Goal: Task Accomplishment & Management: Manage account settings

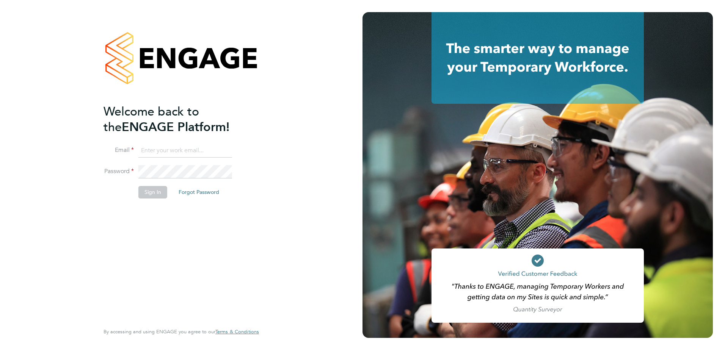
type input "[PERSON_NAME][EMAIL_ADDRESS][PERSON_NAME][DOMAIN_NAME]"
click at [146, 193] on button "Sign In" at bounding box center [152, 192] width 29 height 12
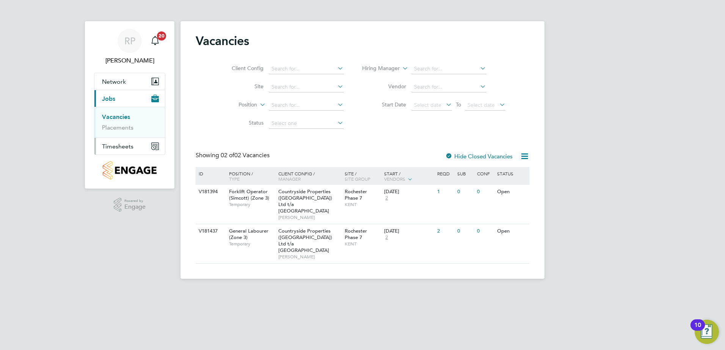
click at [113, 147] on span "Timesheets" at bounding box center [117, 146] width 31 height 7
click at [120, 135] on link "Timesheets" at bounding box center [117, 133] width 31 height 7
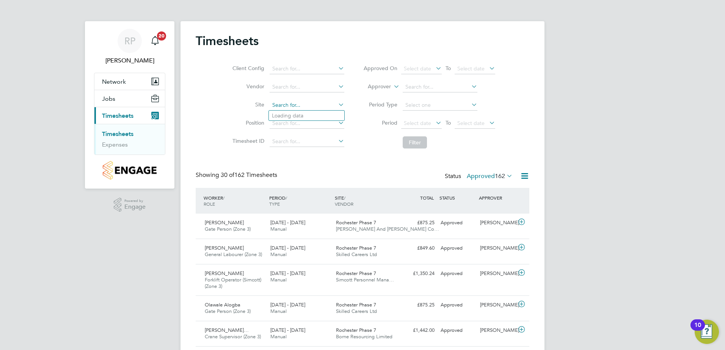
click at [276, 105] on input at bounding box center [306, 105] width 75 height 11
click at [296, 114] on b "Rochester" at bounding box center [299, 116] width 55 height 6
type input "Rochester Phase 7"
click at [505, 176] on icon at bounding box center [505, 176] width 0 height 11
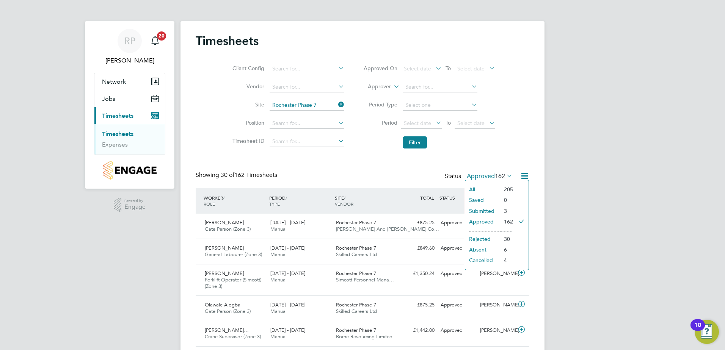
click at [486, 212] on li "Submitted" at bounding box center [482, 211] width 35 height 11
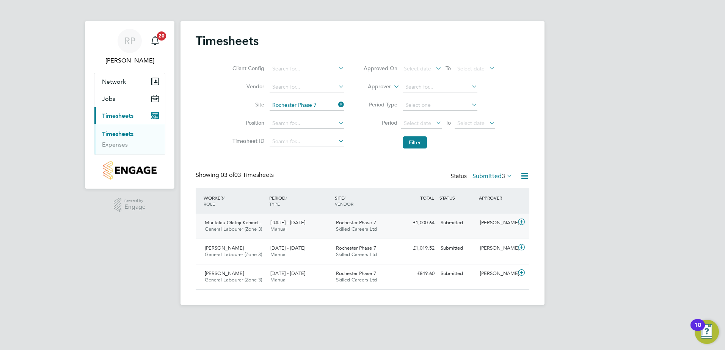
click at [355, 223] on span "Rochester Phase 7" at bounding box center [356, 222] width 40 height 6
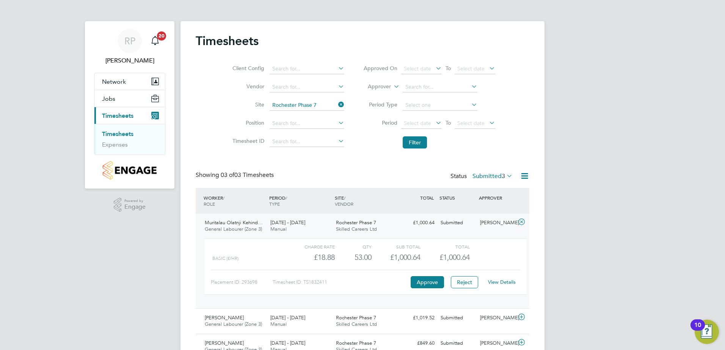
click at [504, 283] on link "View Details" at bounding box center [502, 282] width 28 height 6
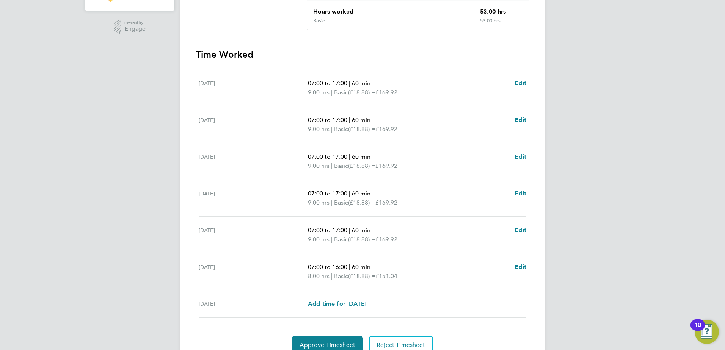
scroll to position [213, 0]
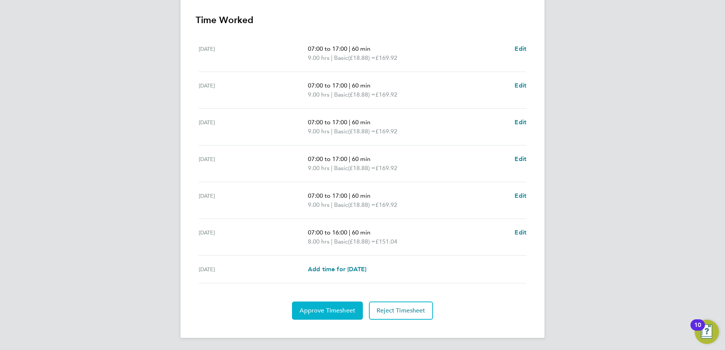
click at [335, 308] on span "Approve Timesheet" at bounding box center [327, 311] width 56 height 8
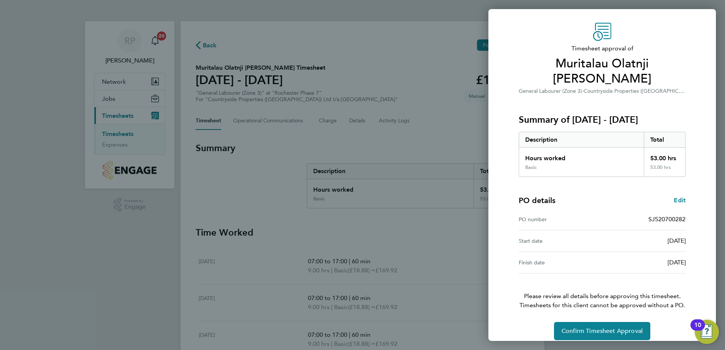
scroll to position [28, 0]
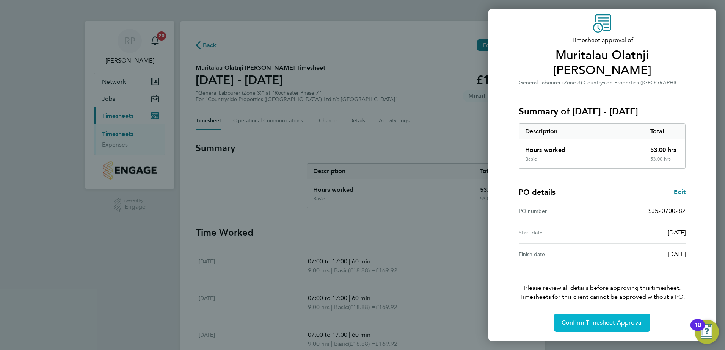
click at [579, 318] on button "Confirm Timesheet Approval" at bounding box center [602, 323] width 96 height 18
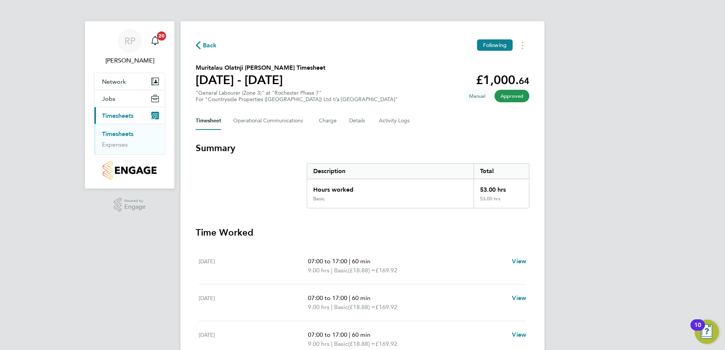
click at [204, 44] on span "Back" at bounding box center [210, 45] width 14 height 9
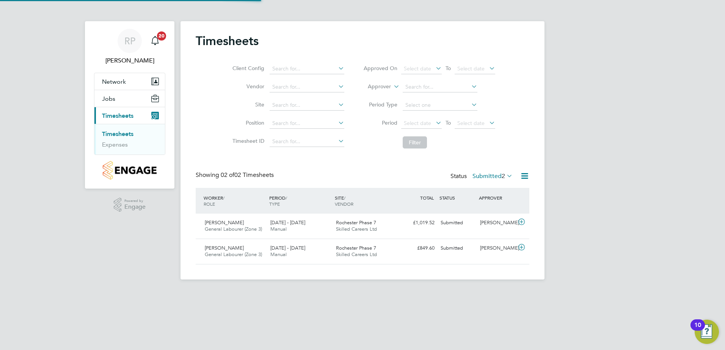
scroll to position [19, 66]
click at [283, 222] on span "22 - 28 Sep 2025" at bounding box center [287, 222] width 35 height 6
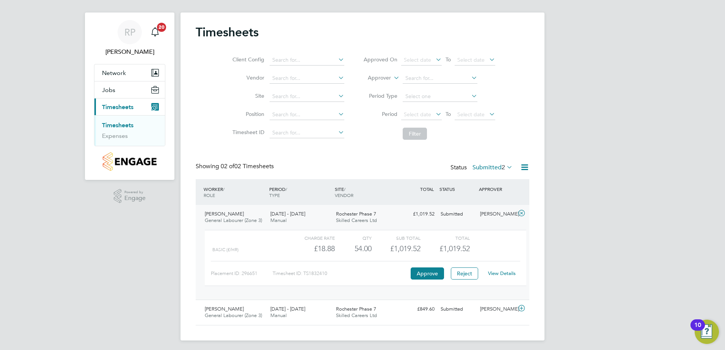
scroll to position [11, 0]
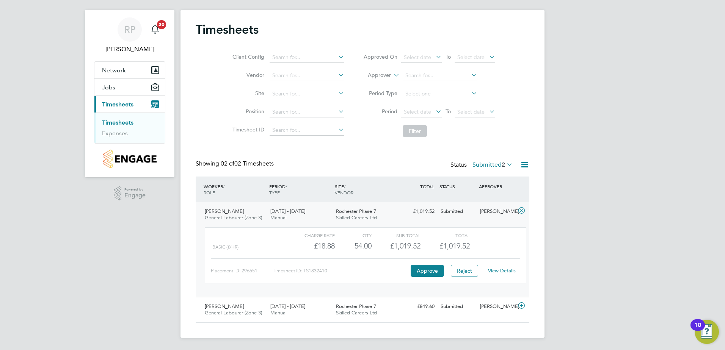
click at [509, 270] on link "View Details" at bounding box center [502, 271] width 28 height 6
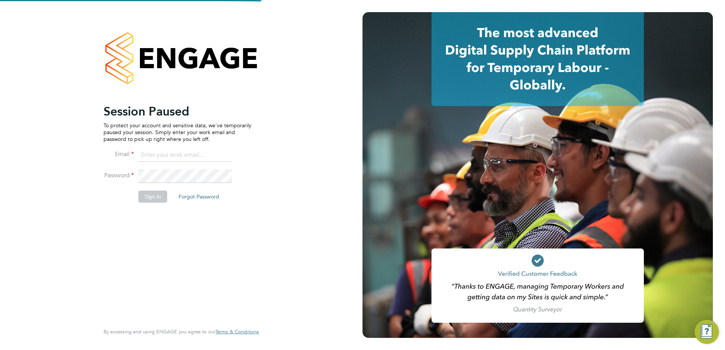
type input "[PERSON_NAME][EMAIL_ADDRESS][PERSON_NAME][DOMAIN_NAME]"
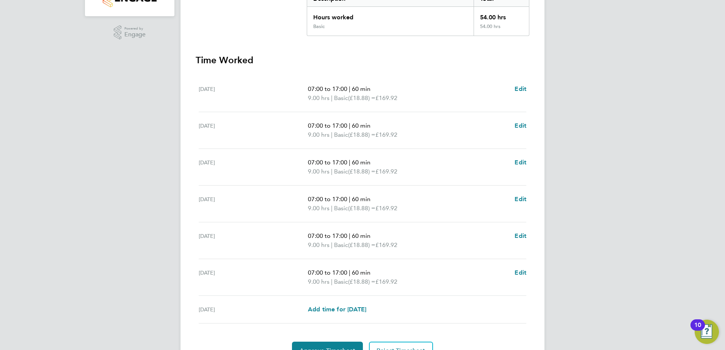
scroll to position [213, 0]
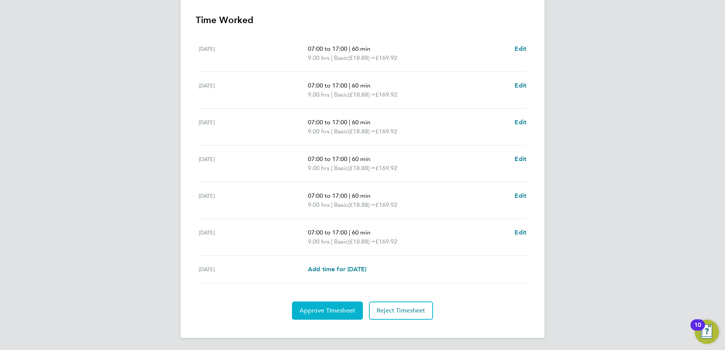
click at [338, 305] on button "Approve Timesheet" at bounding box center [327, 311] width 71 height 18
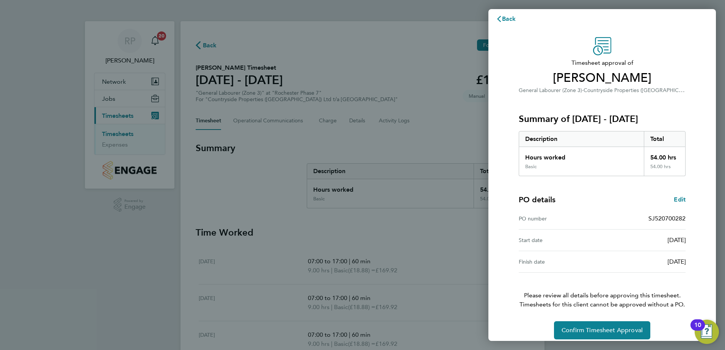
scroll to position [13, 0]
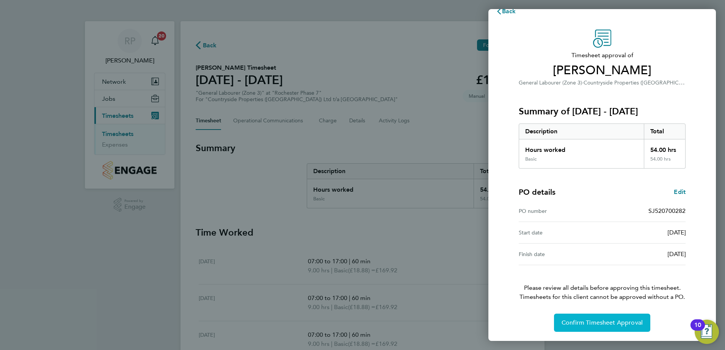
click at [589, 319] on span "Confirm Timesheet Approval" at bounding box center [601, 323] width 81 height 8
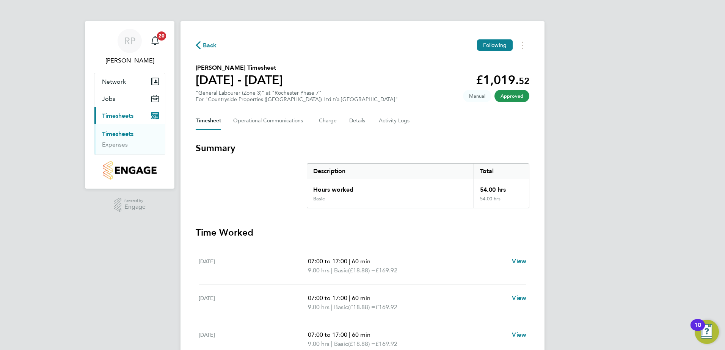
click at [208, 47] on span "Back" at bounding box center [210, 45] width 14 height 9
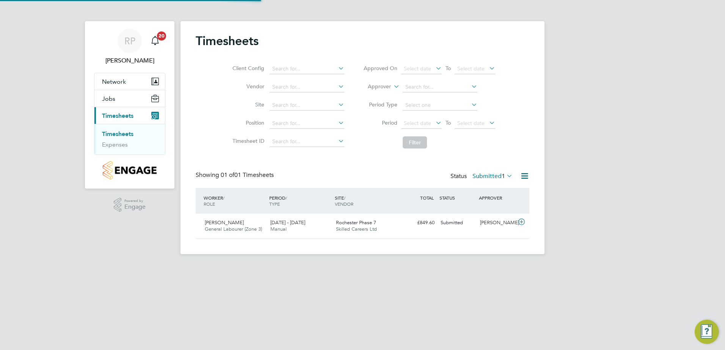
scroll to position [19, 66]
click at [346, 224] on span "Rochester Phase 7" at bounding box center [356, 222] width 40 height 6
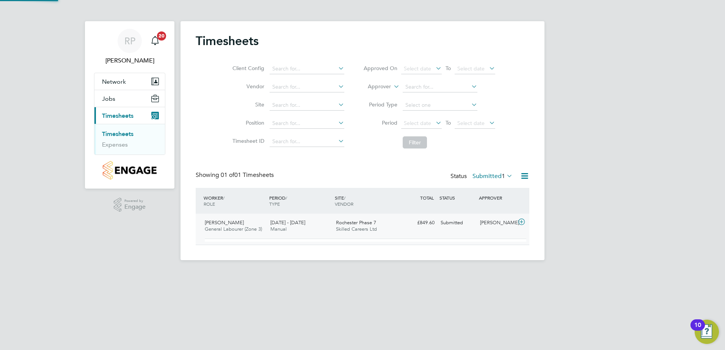
scroll to position [13, 74]
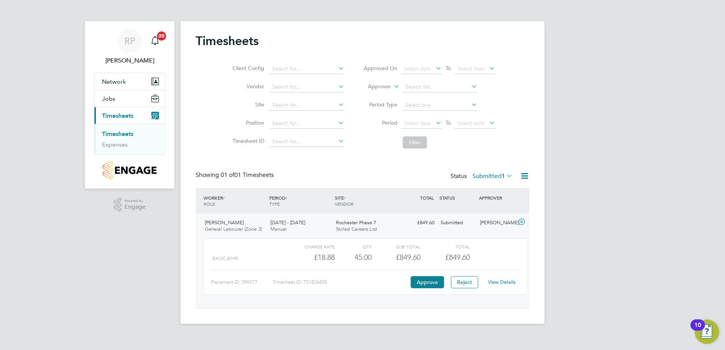
click at [508, 280] on link "View Details" at bounding box center [502, 282] width 28 height 6
click at [126, 41] on span "RP" at bounding box center [129, 41] width 11 height 10
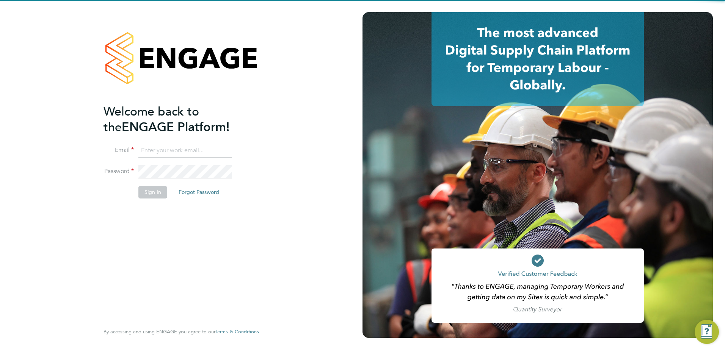
type input "[PERSON_NAME][EMAIL_ADDRESS][PERSON_NAME][DOMAIN_NAME]"
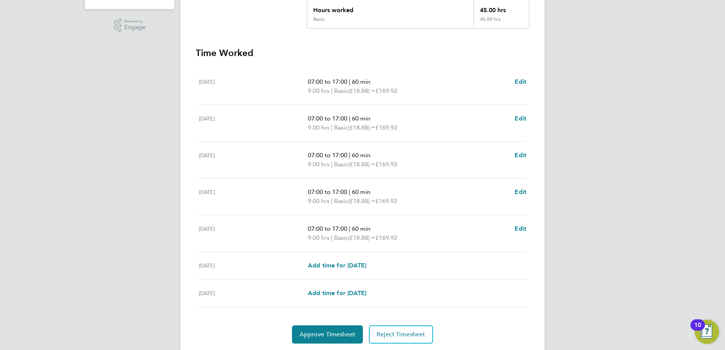
scroll to position [189, 0]
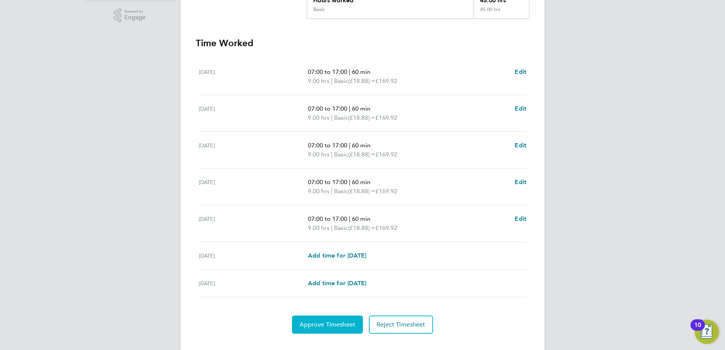
click at [320, 322] on span "Approve Timesheet" at bounding box center [327, 325] width 56 height 8
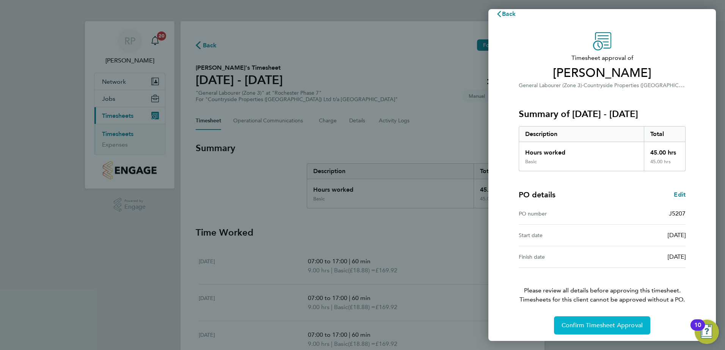
scroll to position [13, 0]
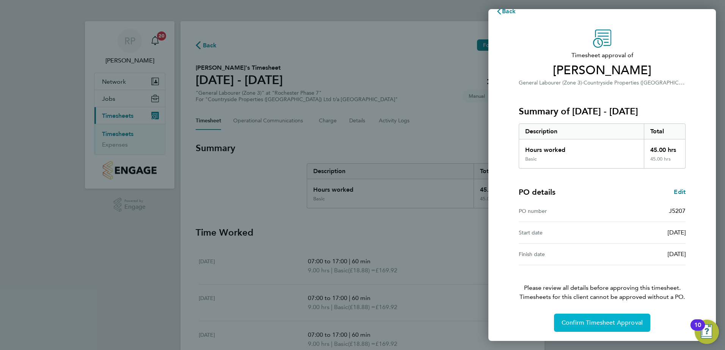
drag, startPoint x: 611, startPoint y: 324, endPoint x: 599, endPoint y: 301, distance: 26.4
click at [611, 324] on span "Confirm Timesheet Approval" at bounding box center [601, 323] width 81 height 8
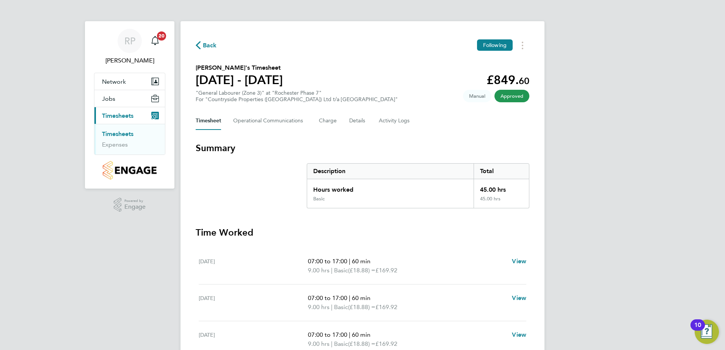
click at [202, 42] on span "Back" at bounding box center [206, 44] width 21 height 7
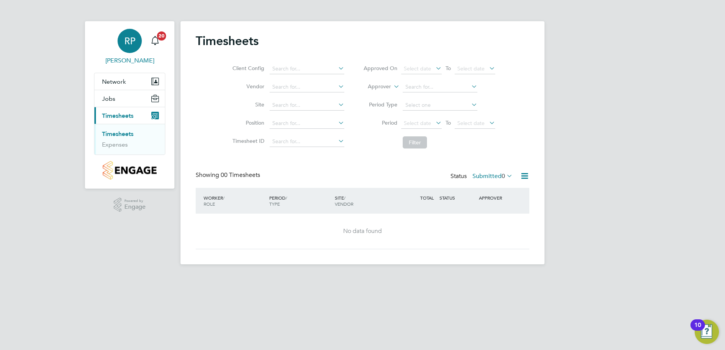
click at [132, 41] on span "RP" at bounding box center [129, 41] width 11 height 10
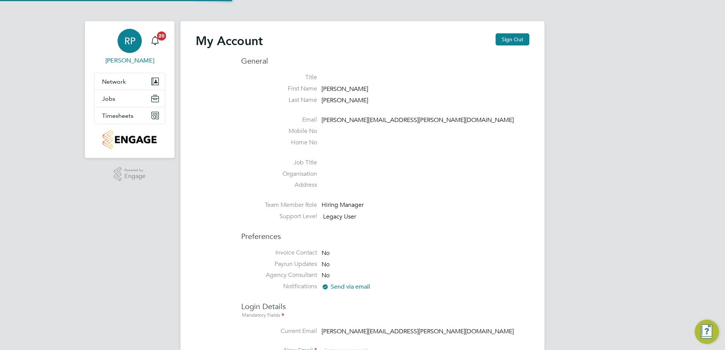
type input "[PERSON_NAME][EMAIL_ADDRESS][PERSON_NAME][DOMAIN_NAME]"
click at [515, 42] on button "Sign Out" at bounding box center [512, 39] width 34 height 12
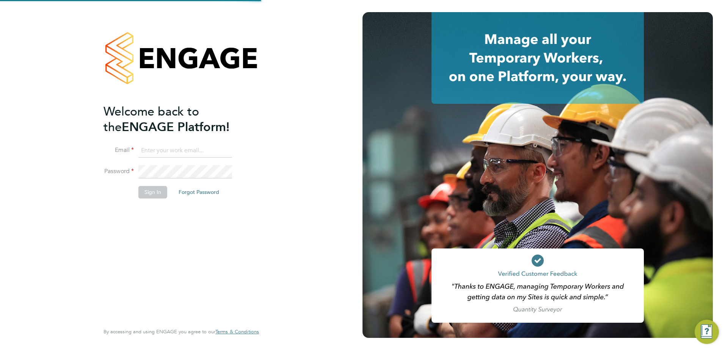
type input "[PERSON_NAME][EMAIL_ADDRESS][PERSON_NAME][DOMAIN_NAME]"
